Goal: Navigation & Orientation: Find specific page/section

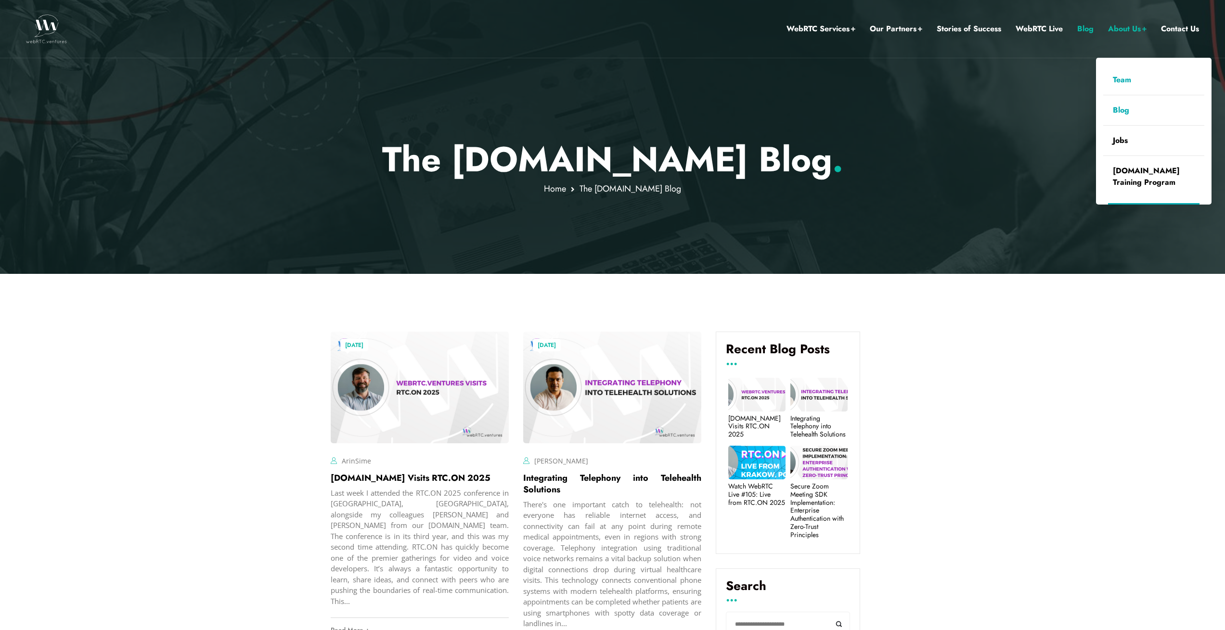
click at [1124, 77] on link "Team" at bounding box center [1153, 80] width 101 height 30
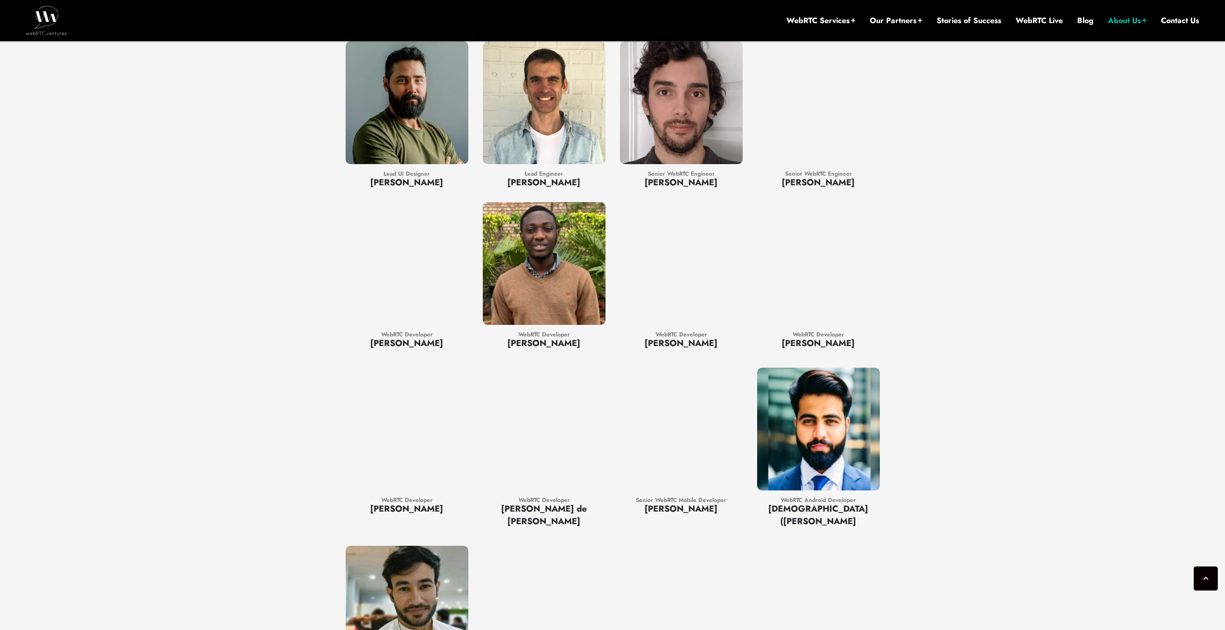
scroll to position [1443, 0]
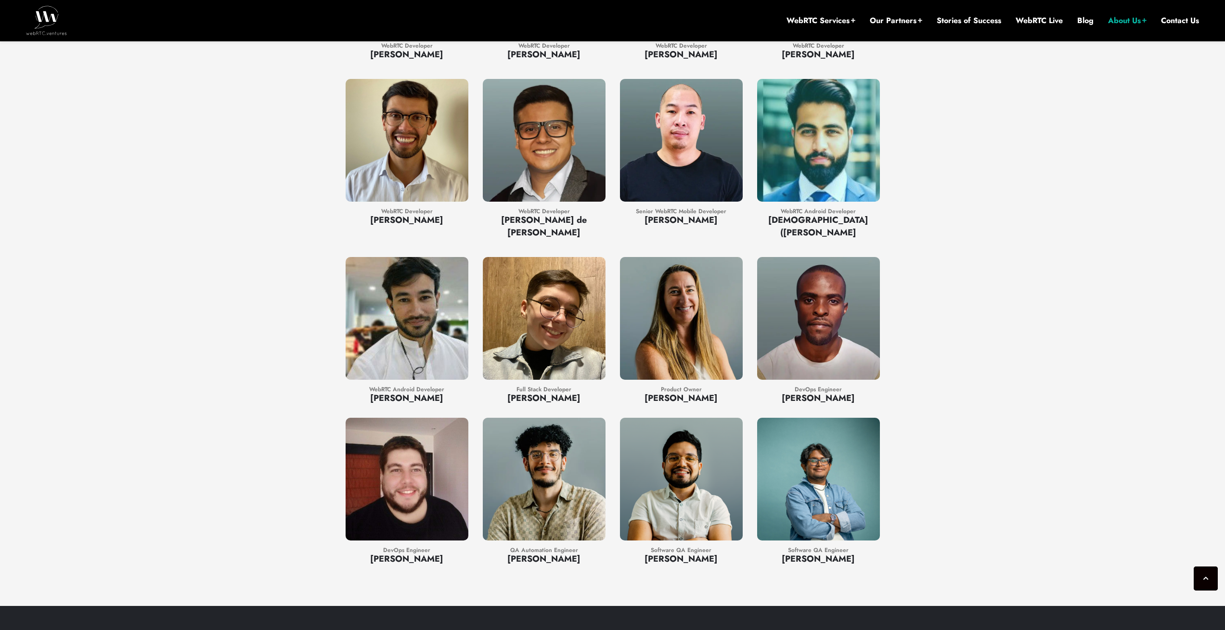
click at [851, 161] on div at bounding box center [818, 140] width 123 height 123
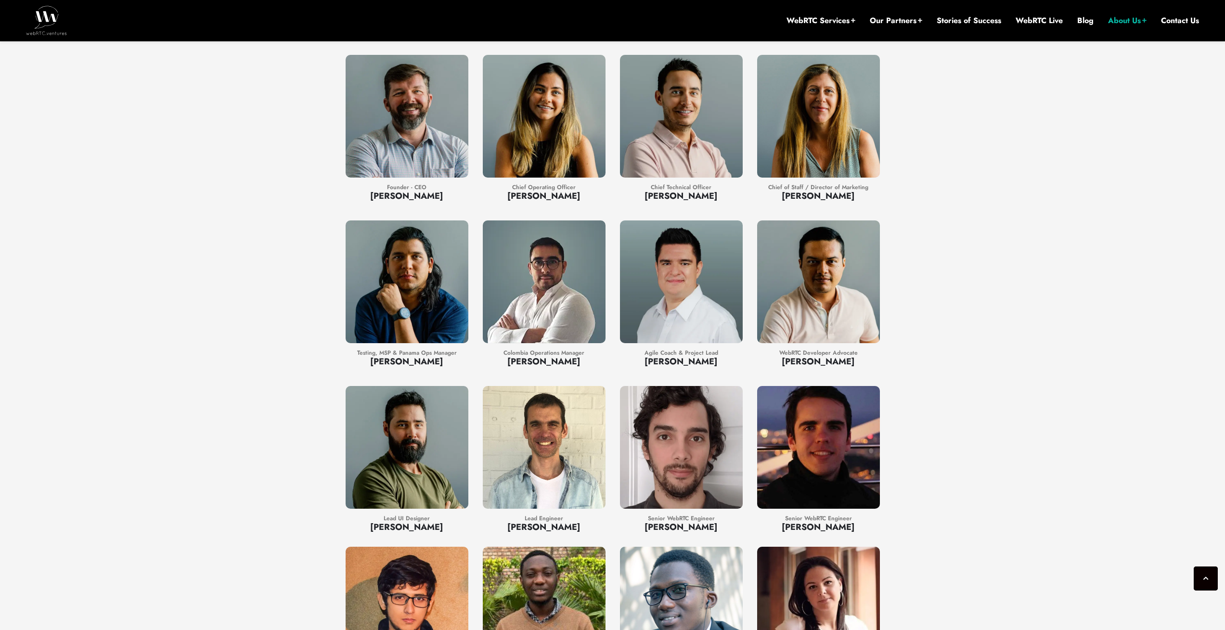
scroll to position [808, 0]
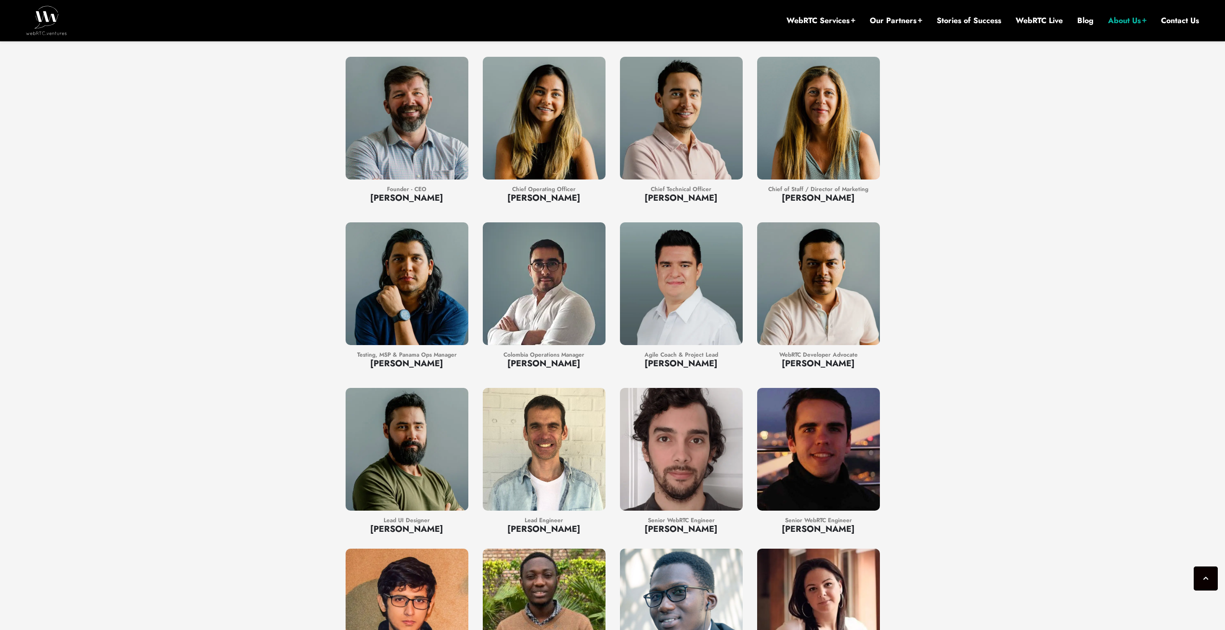
click at [844, 246] on div at bounding box center [818, 283] width 123 height 123
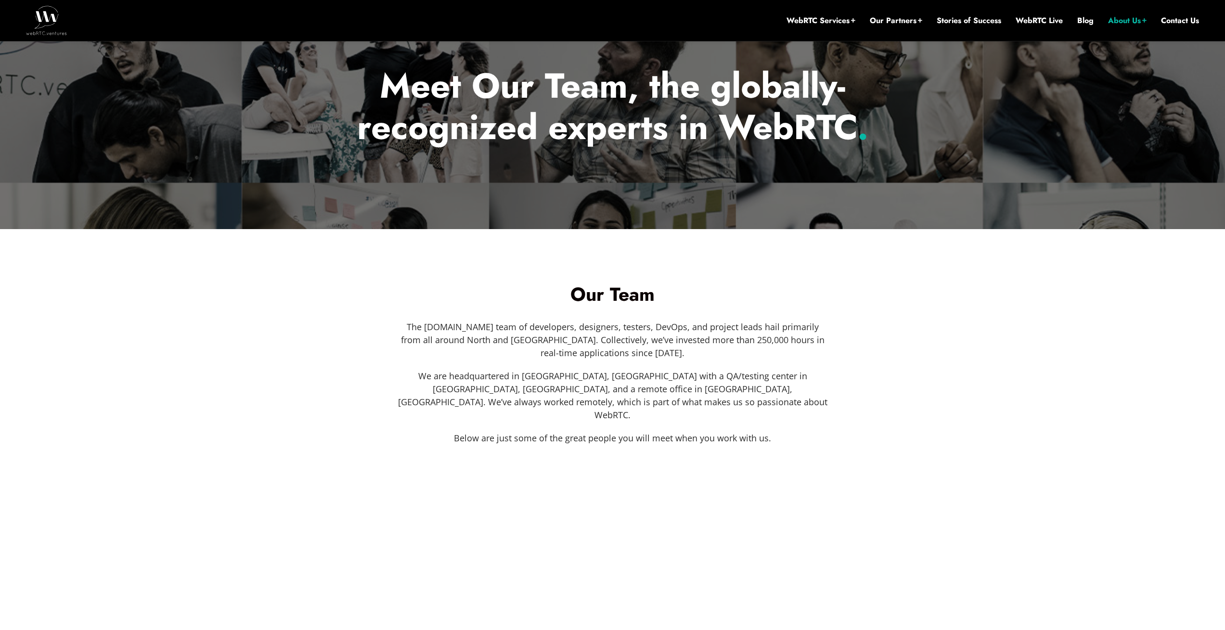
scroll to position [115, 0]
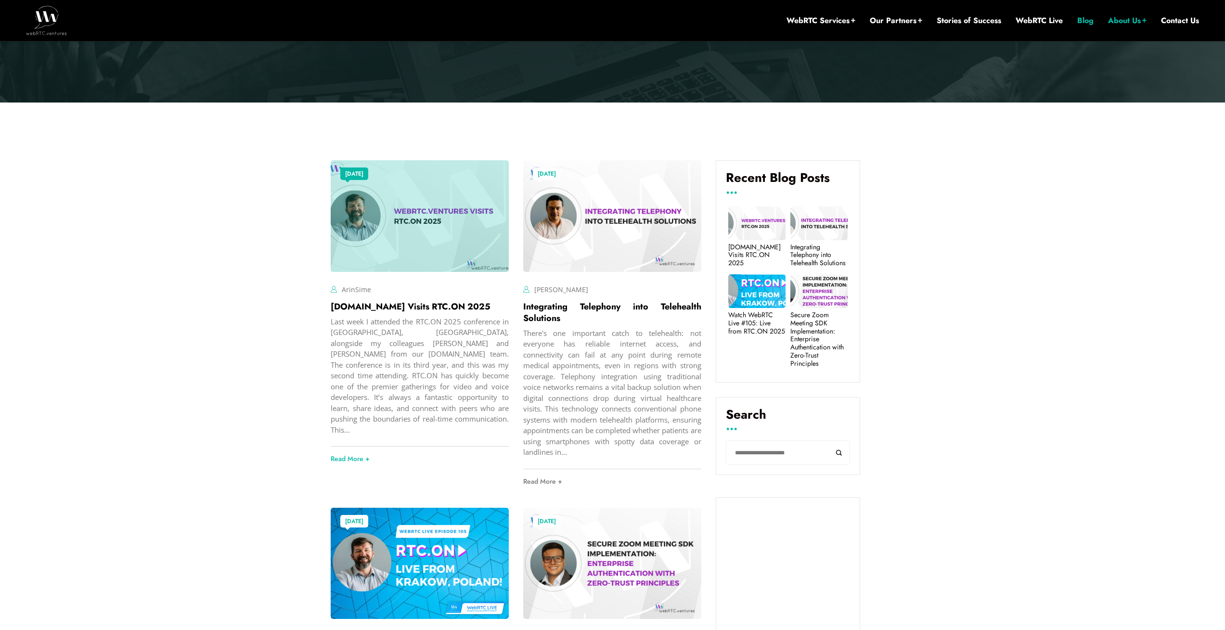
scroll to position [231, 0]
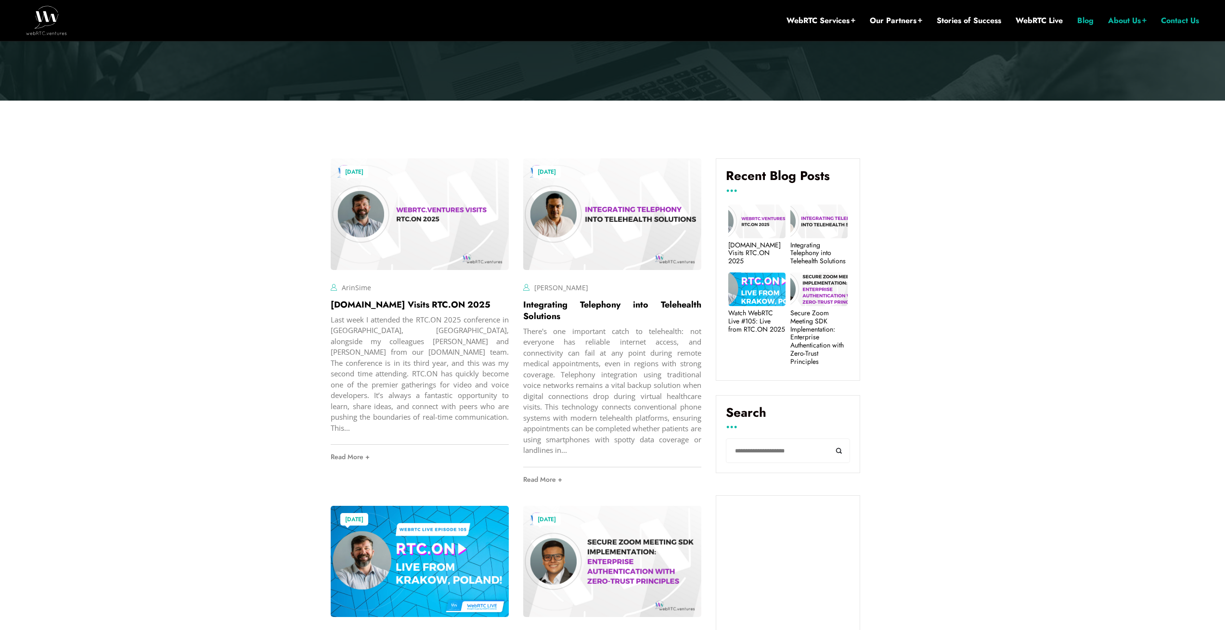
click at [1182, 23] on link "Contact Us" at bounding box center [1180, 20] width 38 height 11
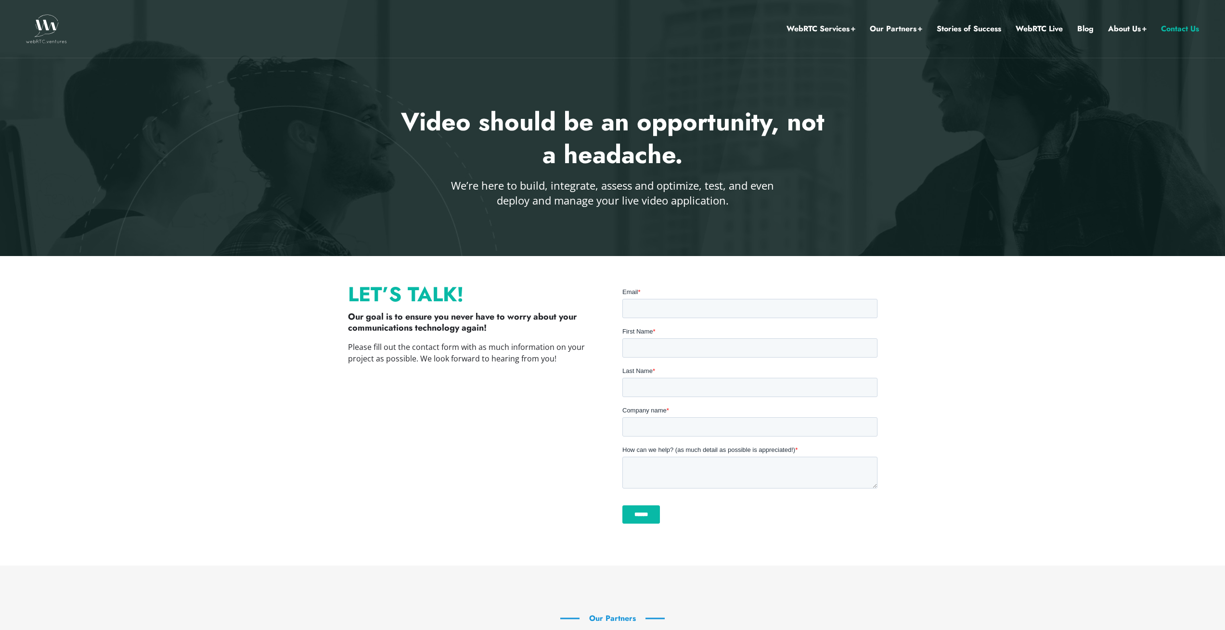
click at [36, 28] on img at bounding box center [46, 28] width 41 height 29
